Goal: Task Accomplishment & Management: Use online tool/utility

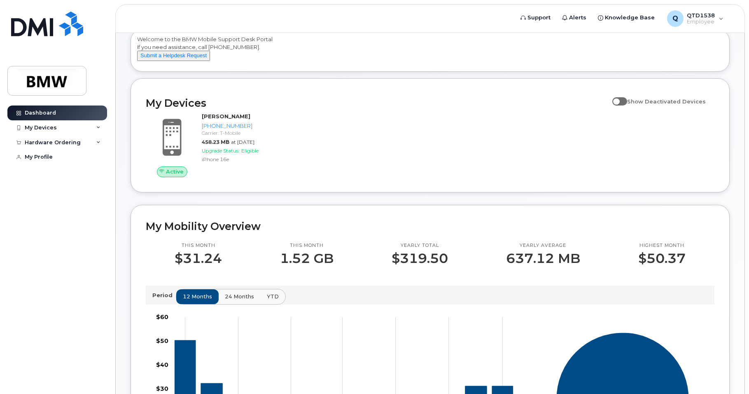
scroll to position [82, 0]
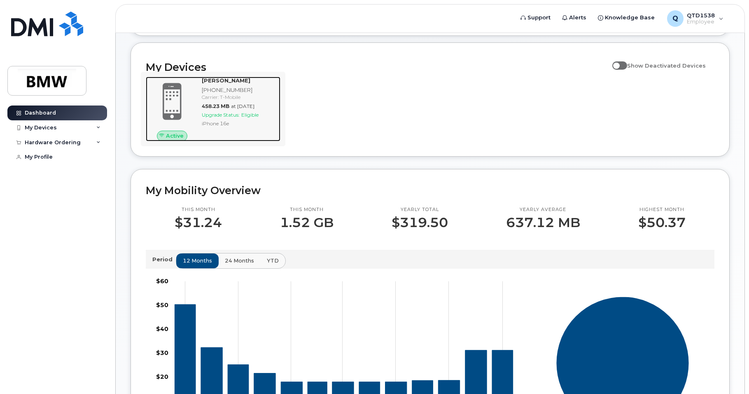
click at [235, 118] on span "Upgrade Status:" at bounding box center [221, 115] width 38 height 6
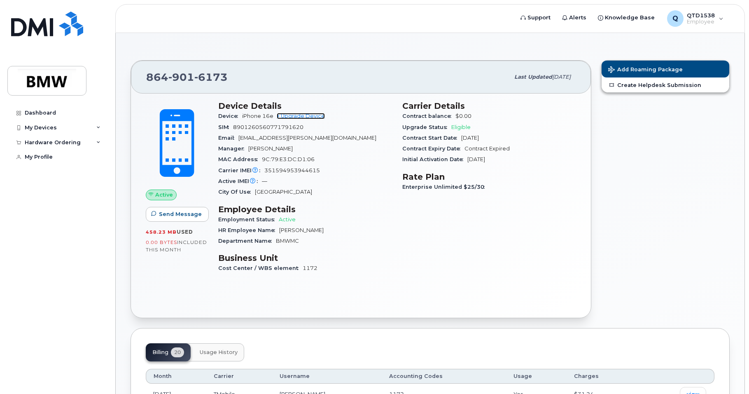
click at [310, 117] on link "+ Upgrade Device" at bounding box center [301, 116] width 48 height 6
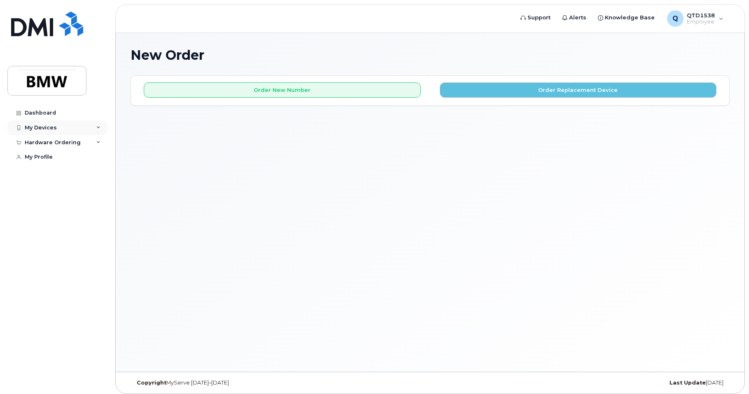
click at [49, 129] on div "My Devices" at bounding box center [41, 127] width 32 height 7
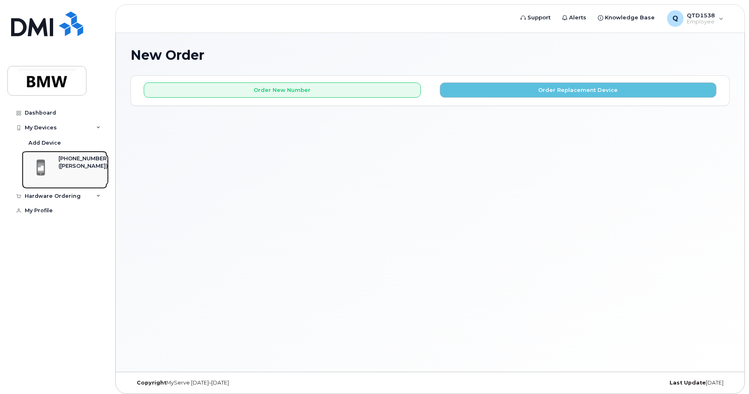
click at [60, 159] on div "[PHONE_NUMBER]" at bounding box center [83, 158] width 50 height 7
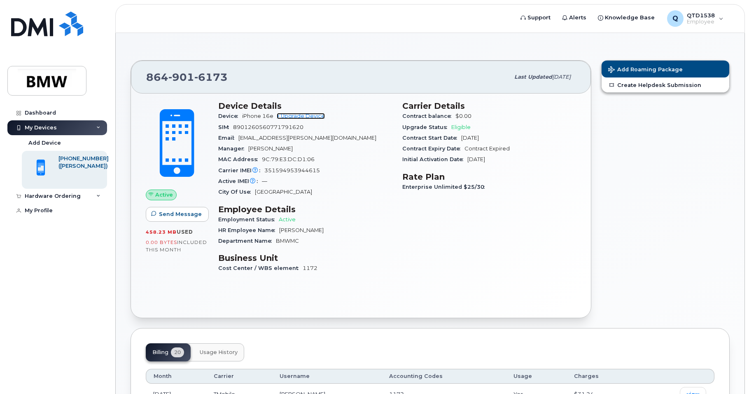
click at [303, 117] on link "+ Upgrade Device" at bounding box center [301, 116] width 48 height 6
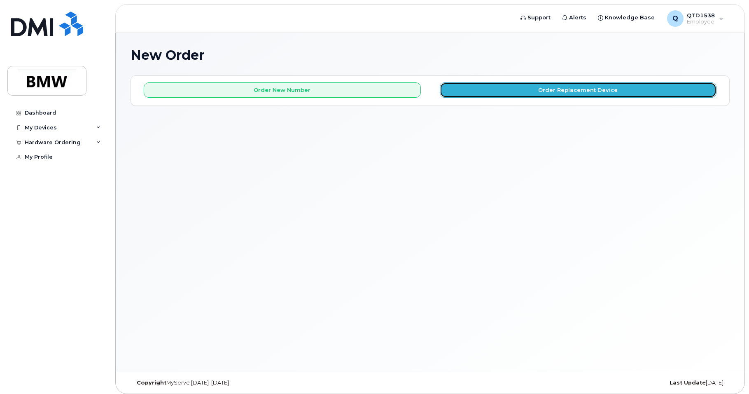
click at [466, 93] on button "Order Replacement Device" at bounding box center [578, 89] width 277 height 15
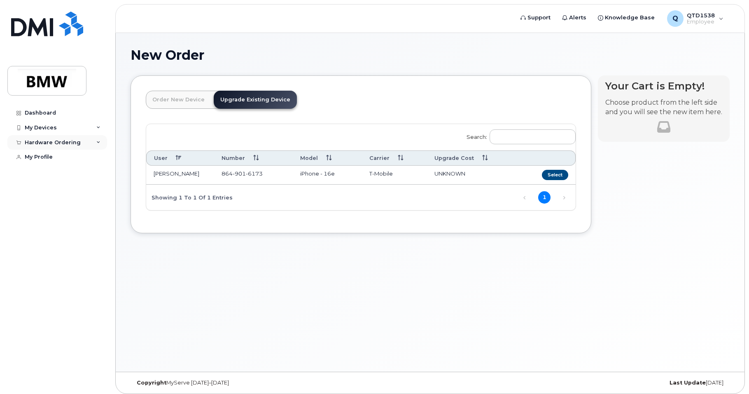
click at [51, 142] on div "Hardware Ordering" at bounding box center [53, 142] width 56 height 7
click at [46, 143] on div "Hardware Ordering" at bounding box center [53, 142] width 56 height 7
